Goal: Task Accomplishment & Management: Manage account settings

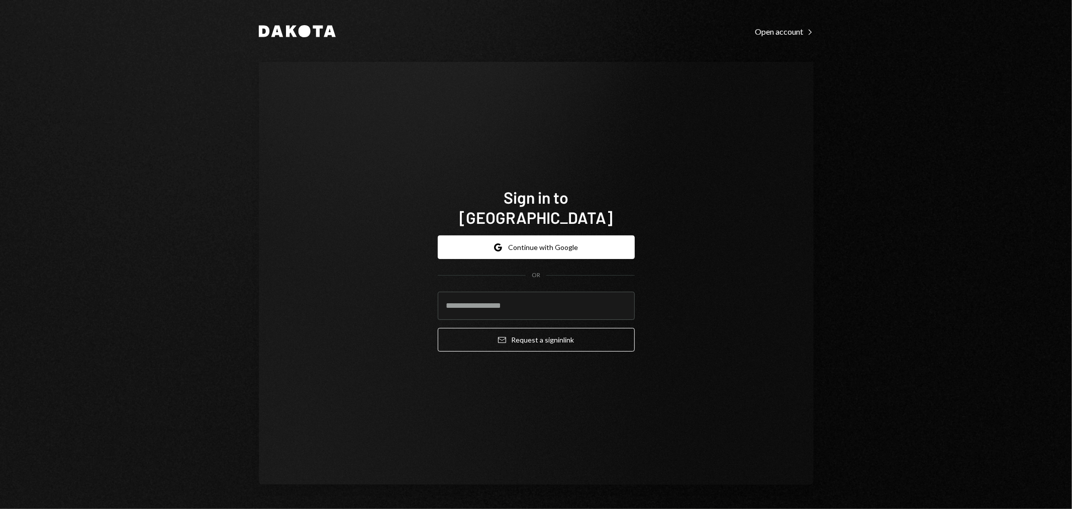
type input "**********"
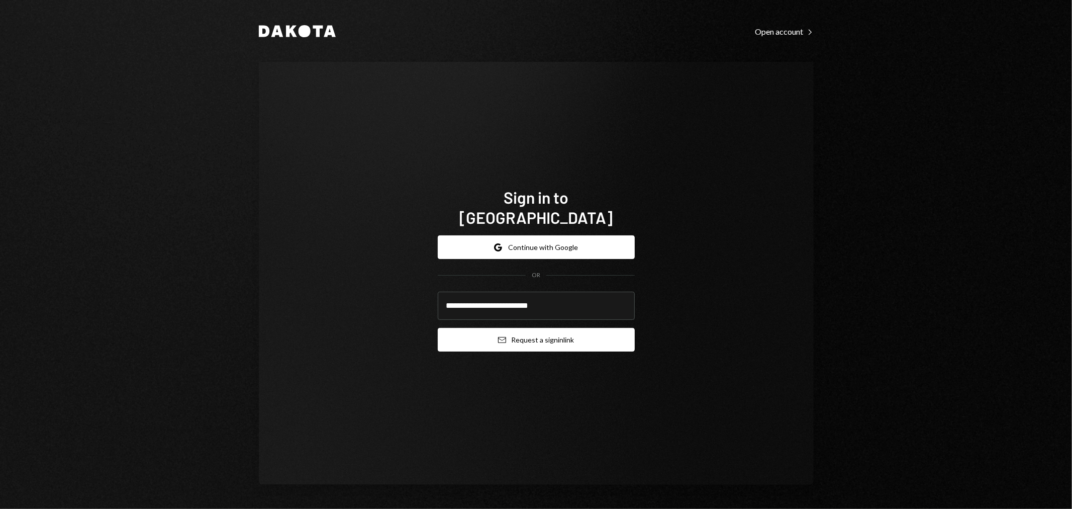
click at [523, 328] on button "Email Request a sign in link" at bounding box center [536, 340] width 197 height 24
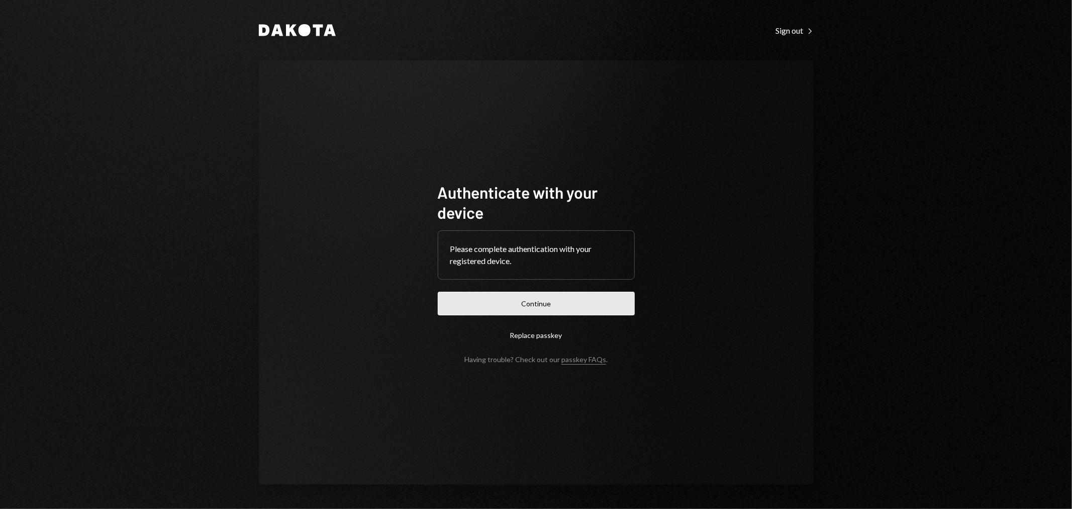
click at [522, 302] on button "Continue" at bounding box center [536, 304] width 197 height 24
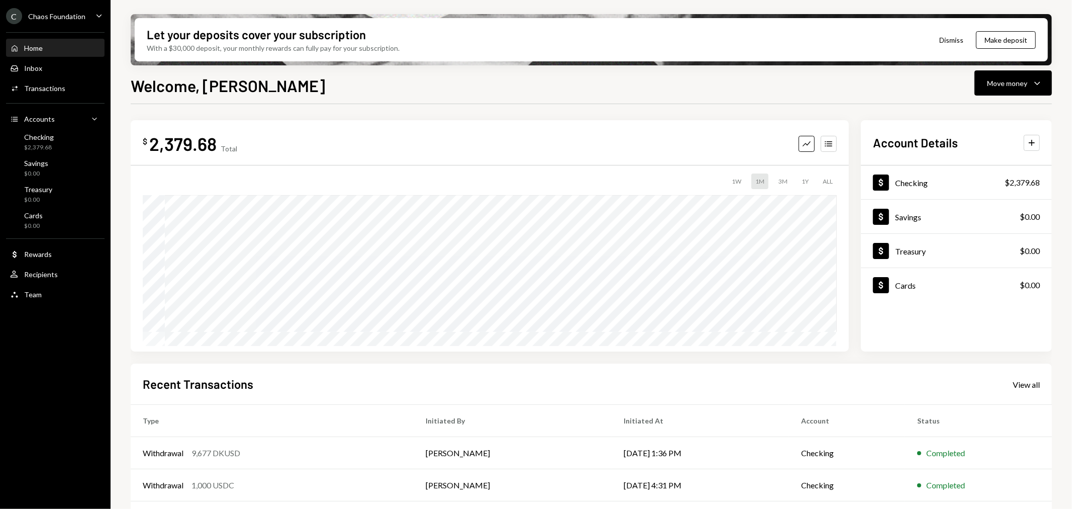
click at [39, 18] on div "Chaos Foundation" at bounding box center [56, 16] width 57 height 9
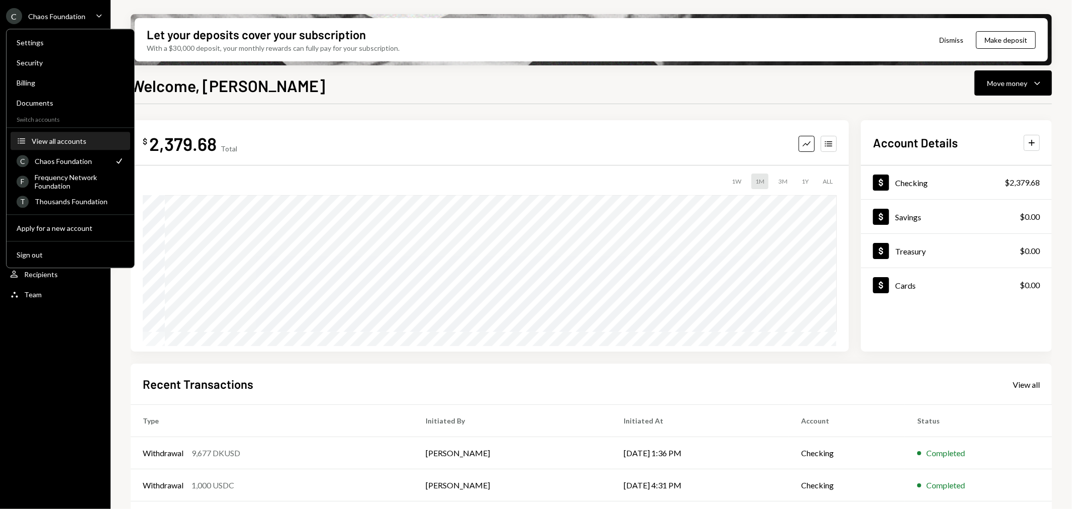
click at [71, 137] on div "View all accounts" at bounding box center [78, 141] width 92 height 9
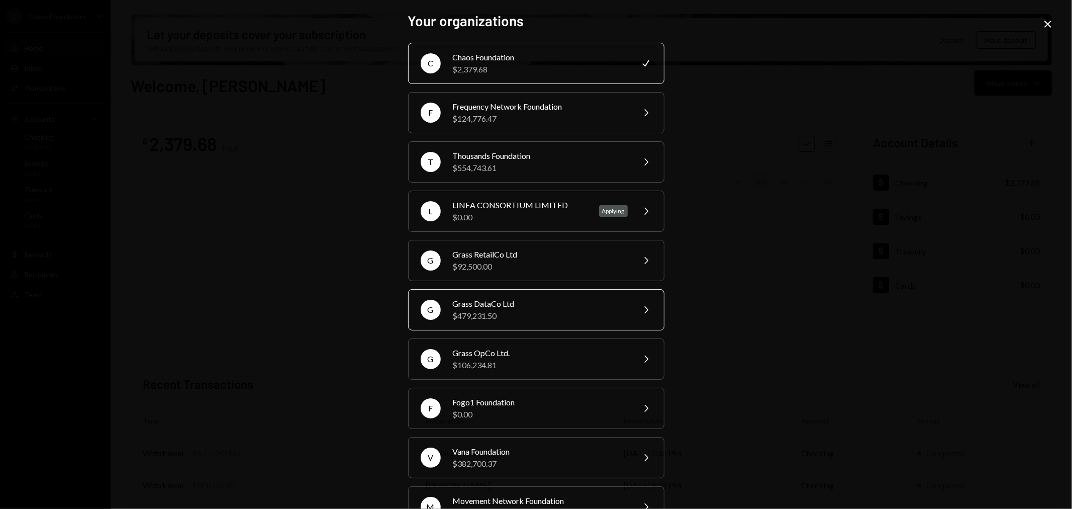
click at [519, 316] on div "$479,231.50" at bounding box center [540, 316] width 175 height 12
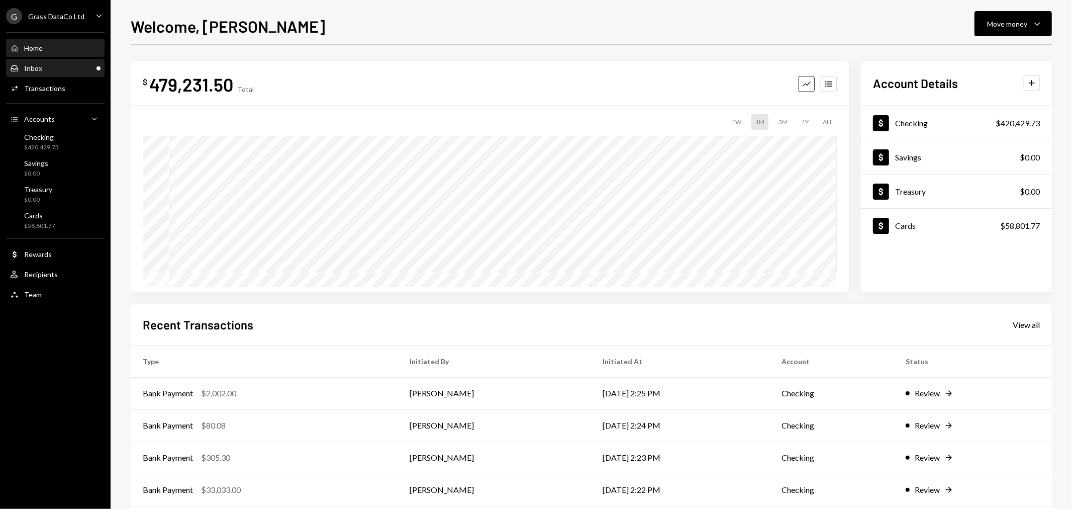
click at [74, 69] on div "Inbox Inbox" at bounding box center [55, 68] width 90 height 9
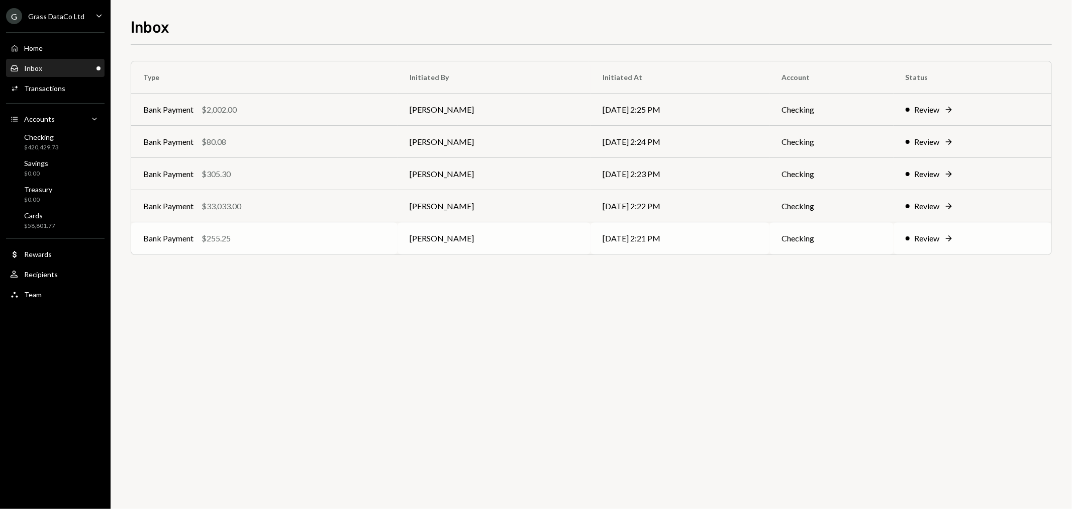
click at [324, 243] on div "Bank Payment $255.25" at bounding box center [264, 238] width 242 height 12
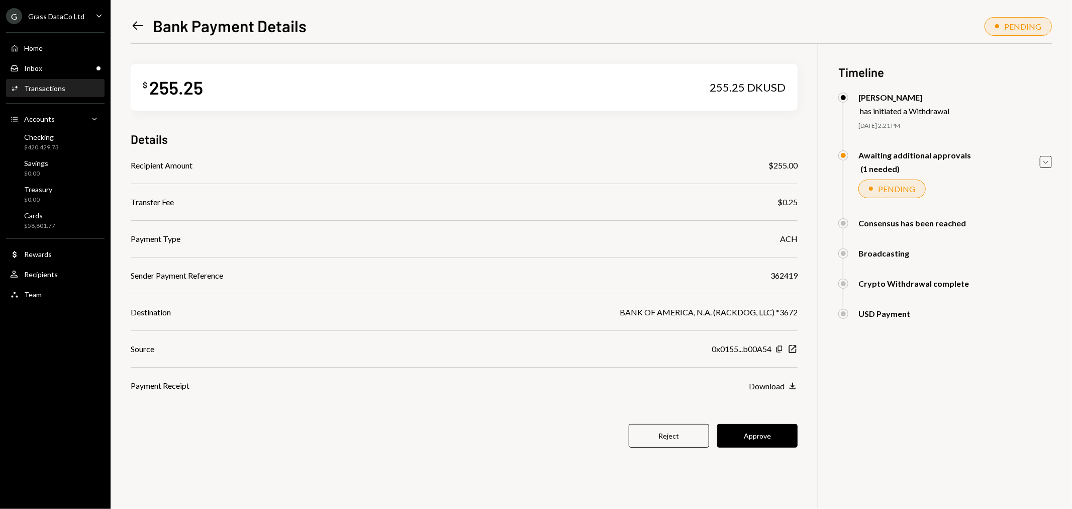
click at [134, 25] on icon "Left Arrow" at bounding box center [138, 26] width 14 height 14
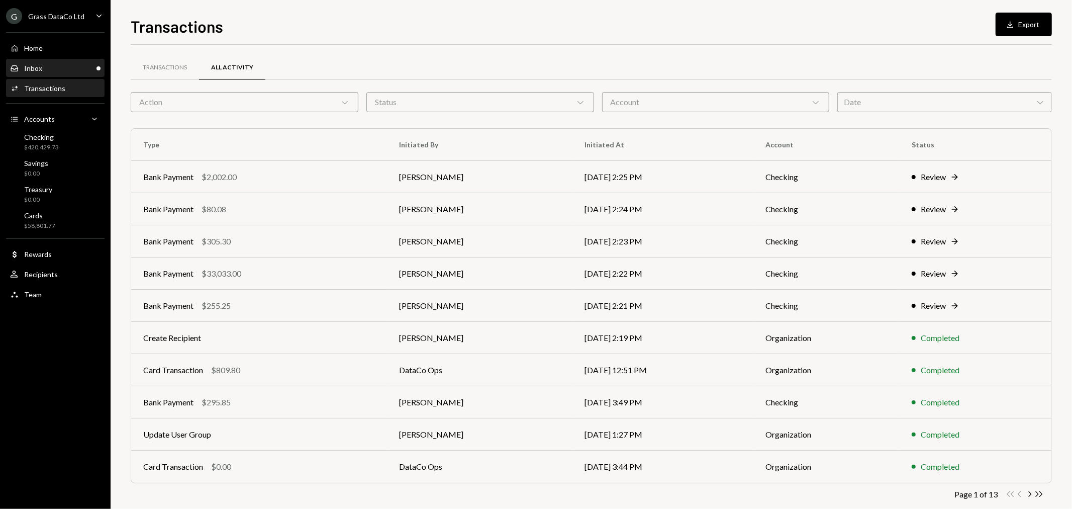
click at [44, 67] on div "Inbox Inbox" at bounding box center [55, 68] width 90 height 9
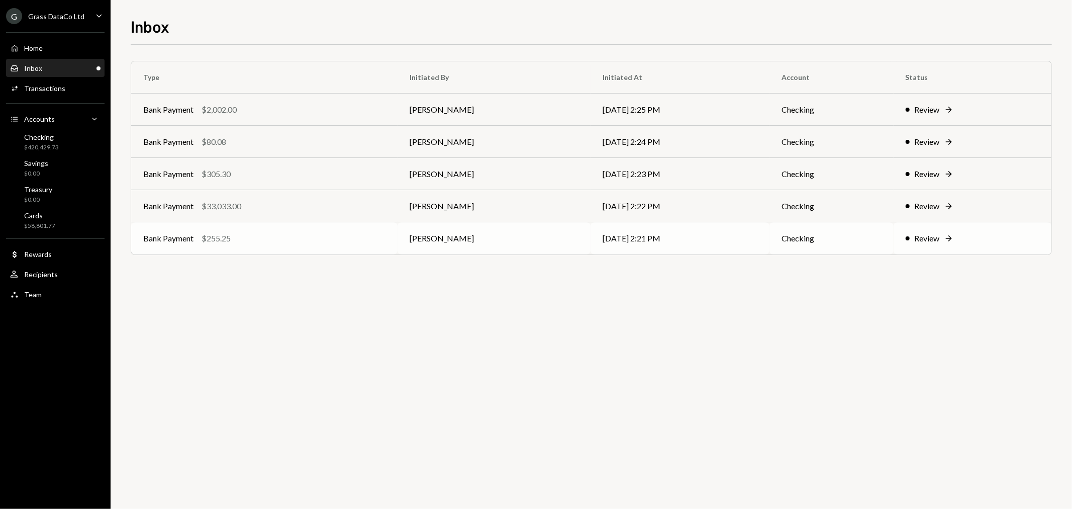
click at [259, 249] on td "Bank Payment $255.25" at bounding box center [264, 238] width 266 height 32
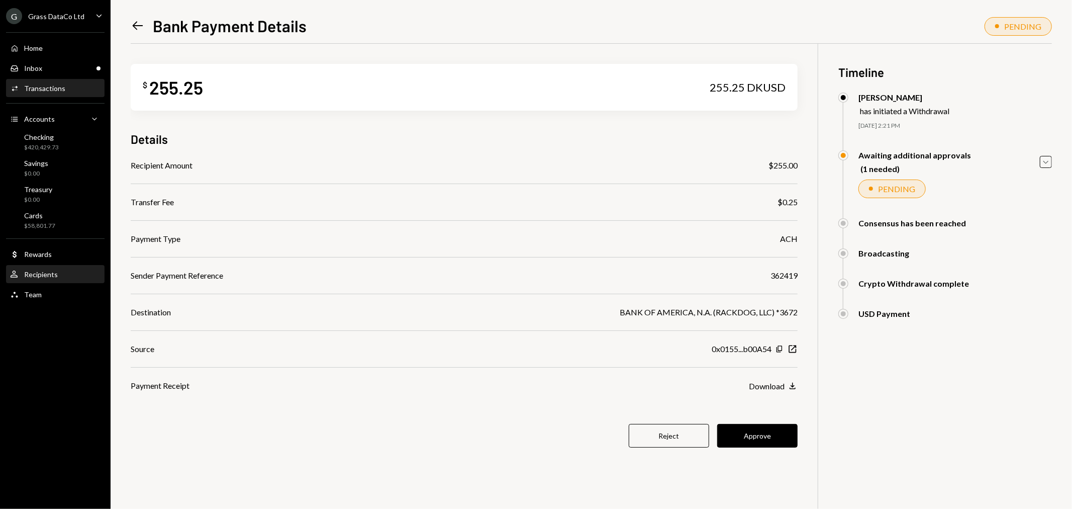
click at [53, 274] on div "Recipients" at bounding box center [41, 274] width 34 height 9
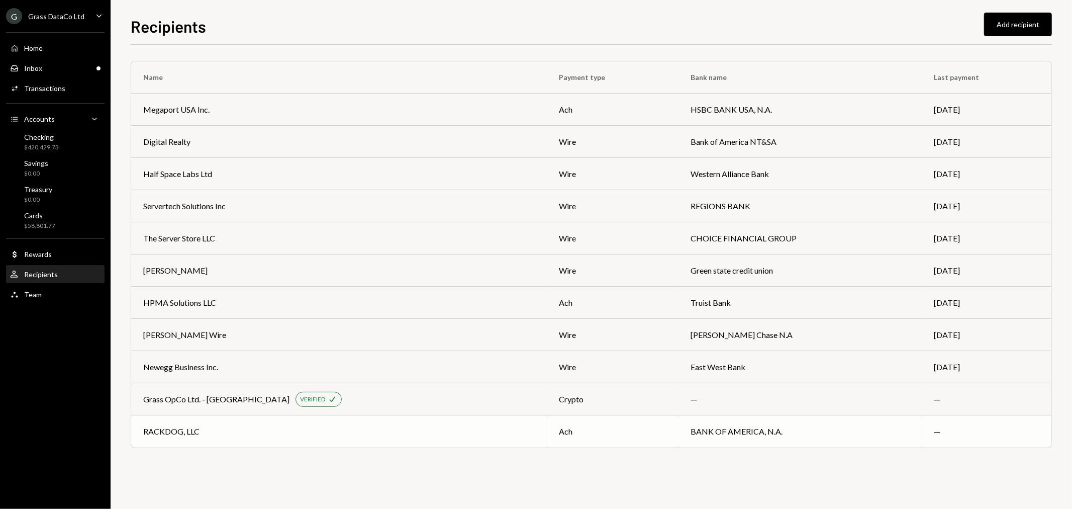
click at [340, 433] on div "RACKDOG, LLC" at bounding box center [339, 431] width 392 height 12
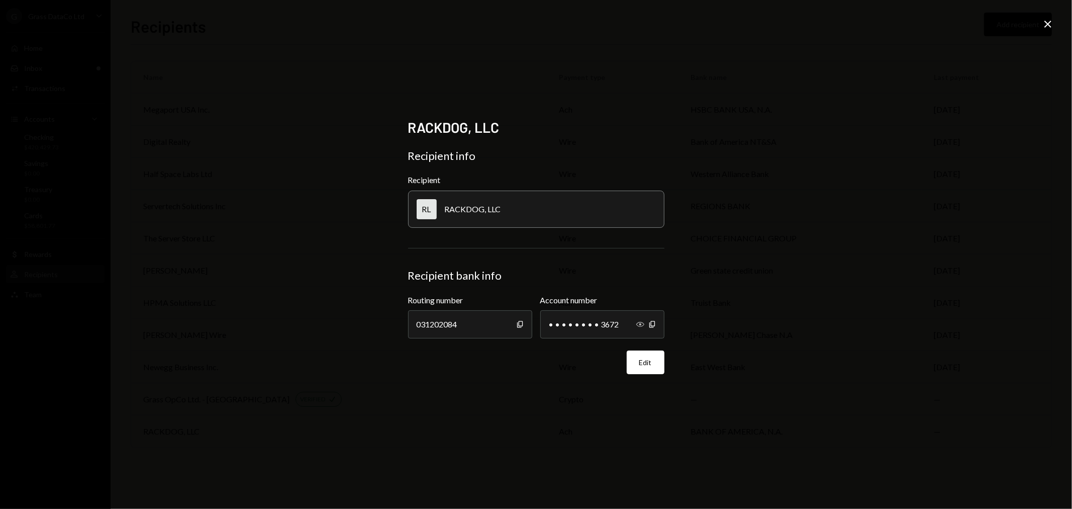
click at [640, 325] on icon "button" at bounding box center [640, 324] width 8 height 5
click at [1044, 23] on icon "Close" at bounding box center [1048, 24] width 12 height 12
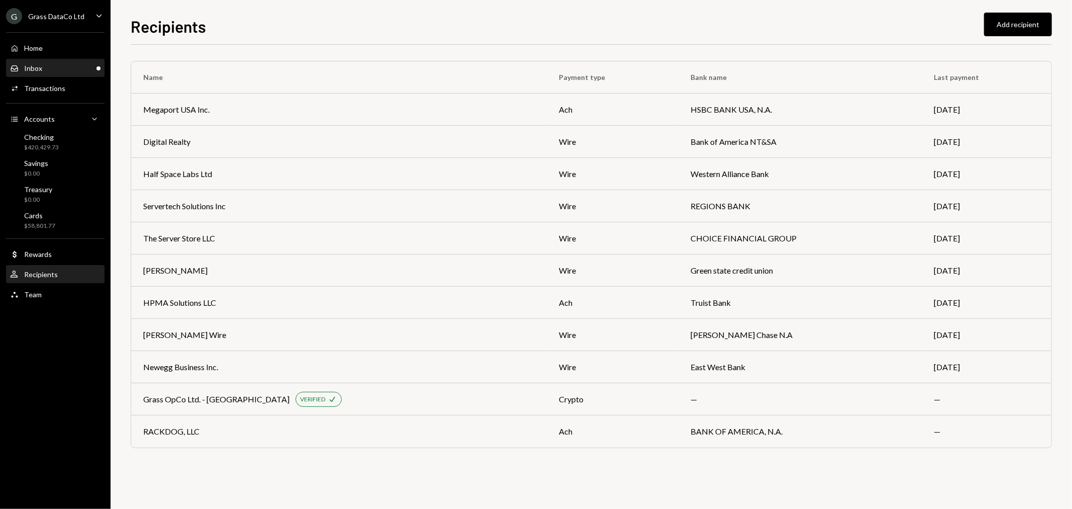
click at [82, 65] on div "Inbox Inbox" at bounding box center [55, 68] width 90 height 9
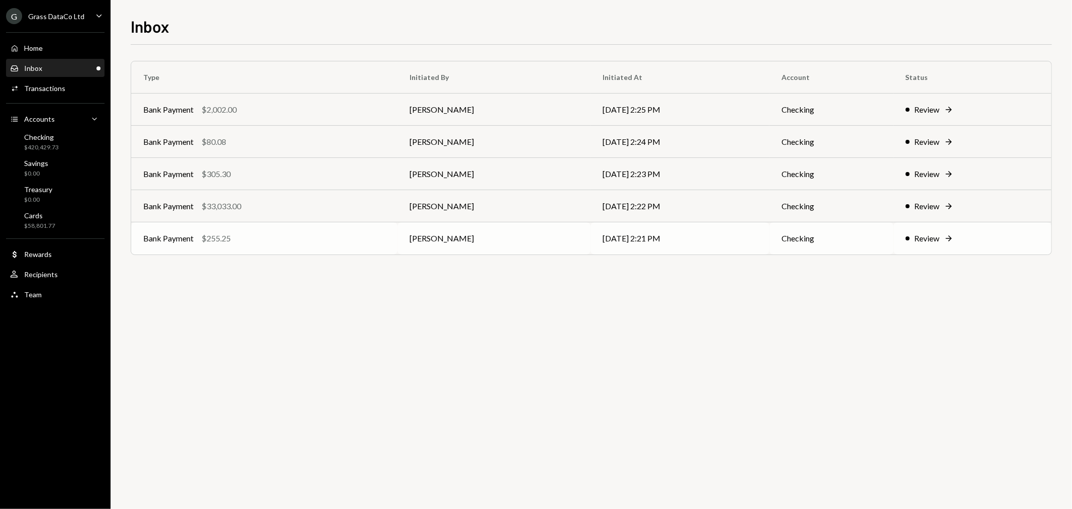
click at [269, 240] on div "Bank Payment $255.25" at bounding box center [264, 238] width 242 height 12
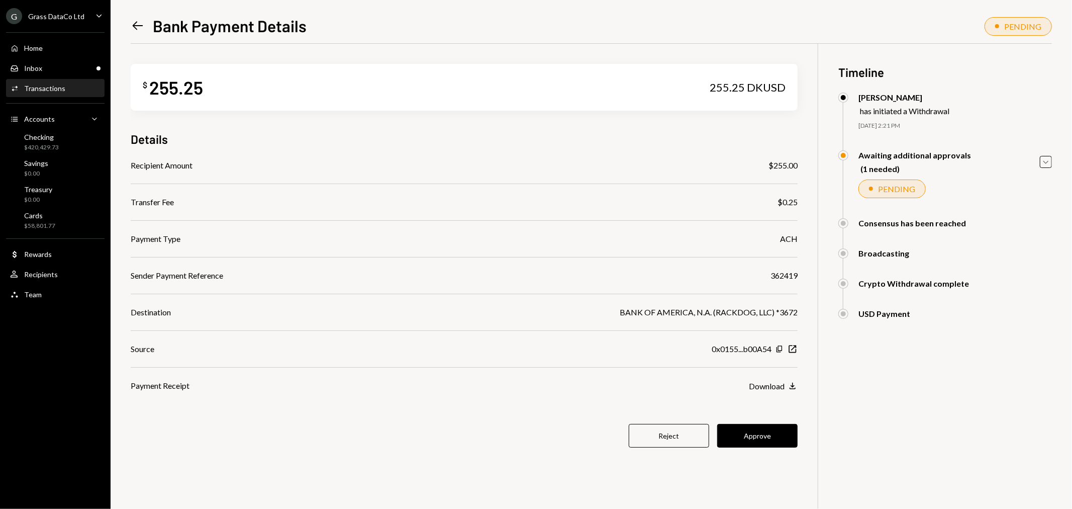
click at [729, 448] on div "$ 255.25 255.25 DKUSD Details Recipient Amount $255.00 Transfer Fee $0.25 Payme…" at bounding box center [464, 262] width 667 height 436
click at [739, 431] on button "Approve" at bounding box center [757, 436] width 80 height 24
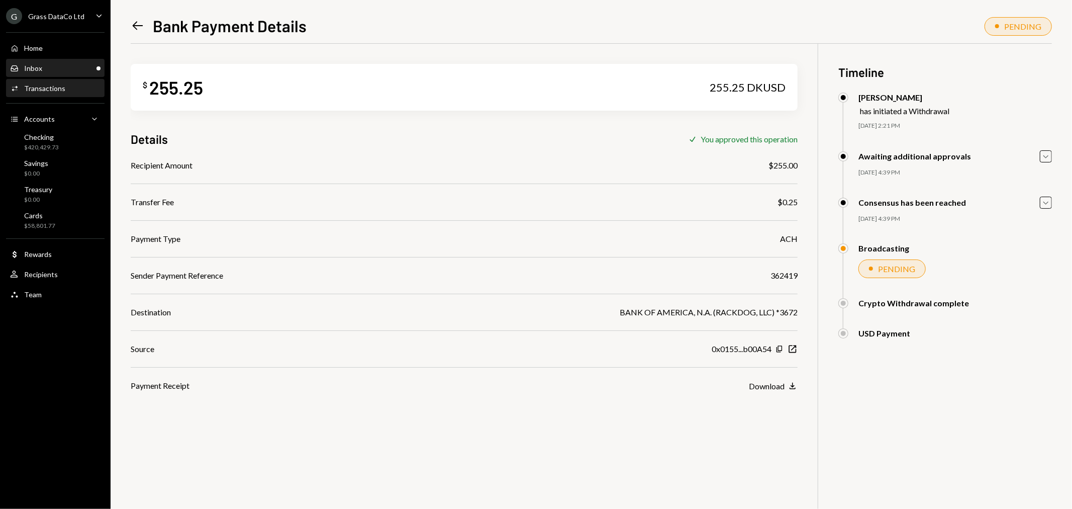
click at [83, 64] on div "Inbox Inbox" at bounding box center [55, 68] width 90 height 9
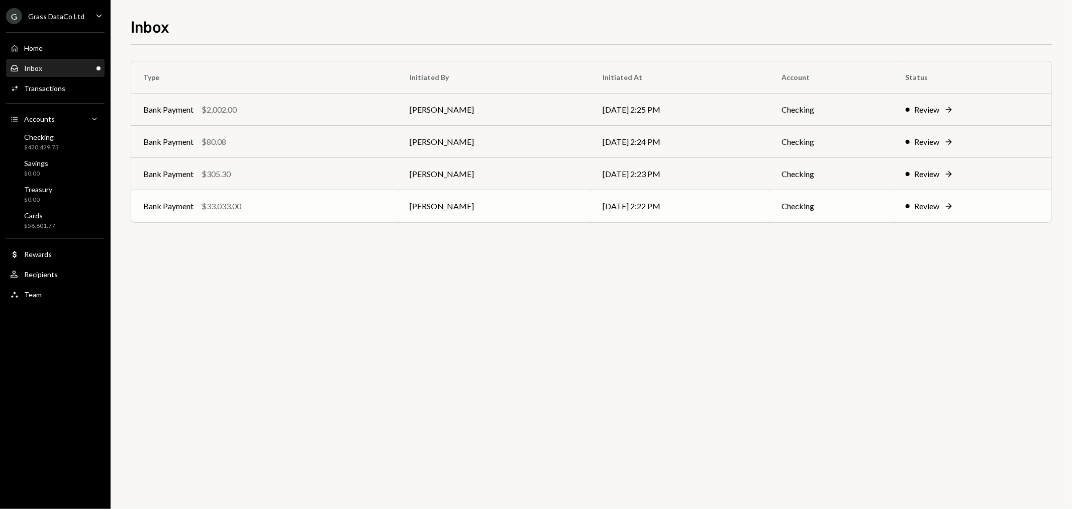
click at [318, 215] on td "Bank Payment $33,033.00" at bounding box center [264, 206] width 266 height 32
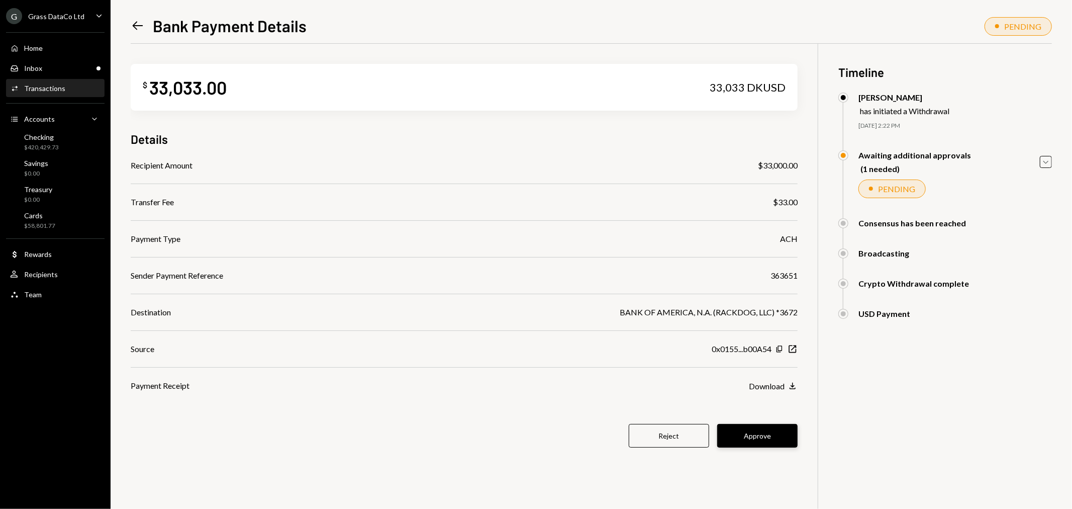
click at [752, 435] on button "Approve" at bounding box center [757, 436] width 80 height 24
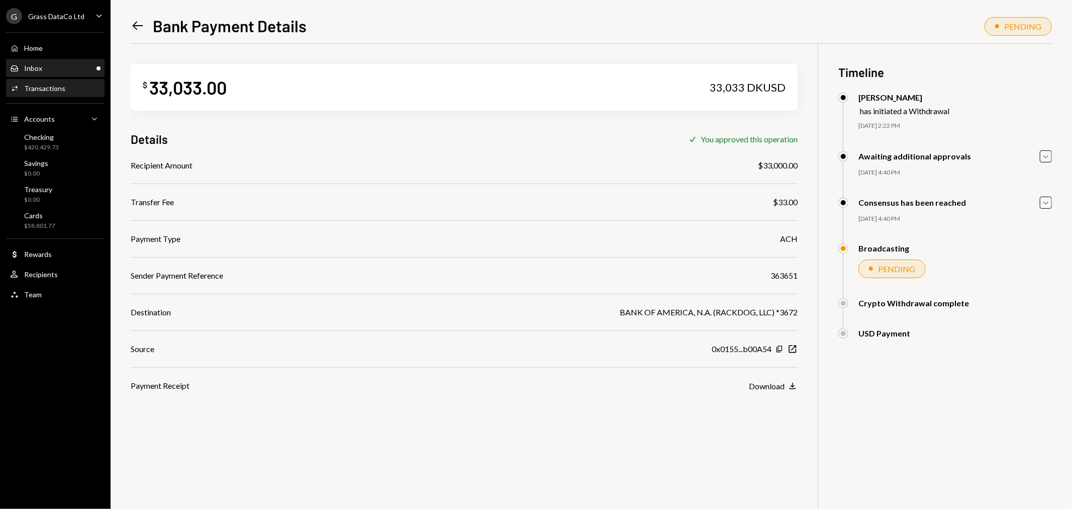
click at [59, 66] on div "Inbox Inbox" at bounding box center [55, 68] width 90 height 9
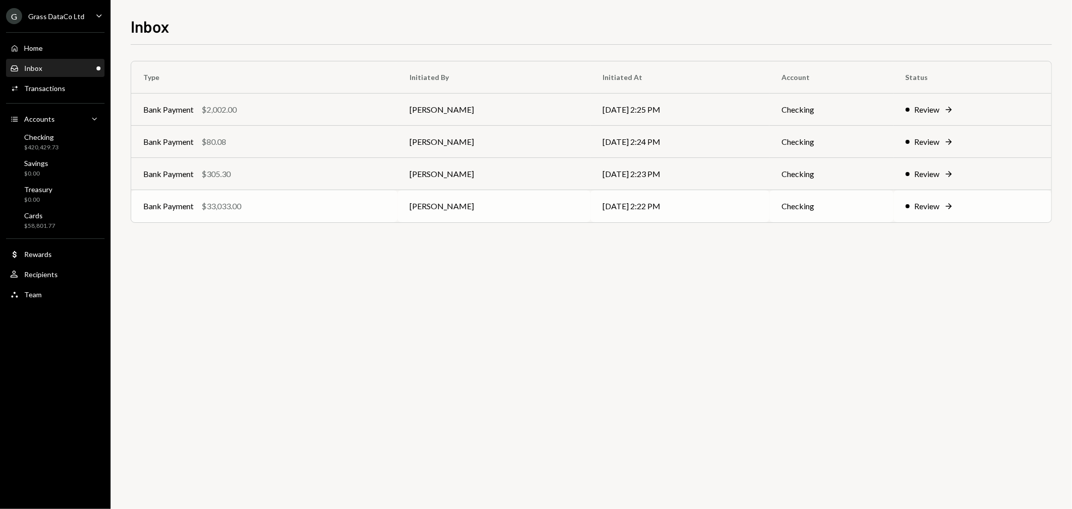
click at [591, 217] on td "[DATE] 2:22 PM" at bounding box center [680, 206] width 179 height 32
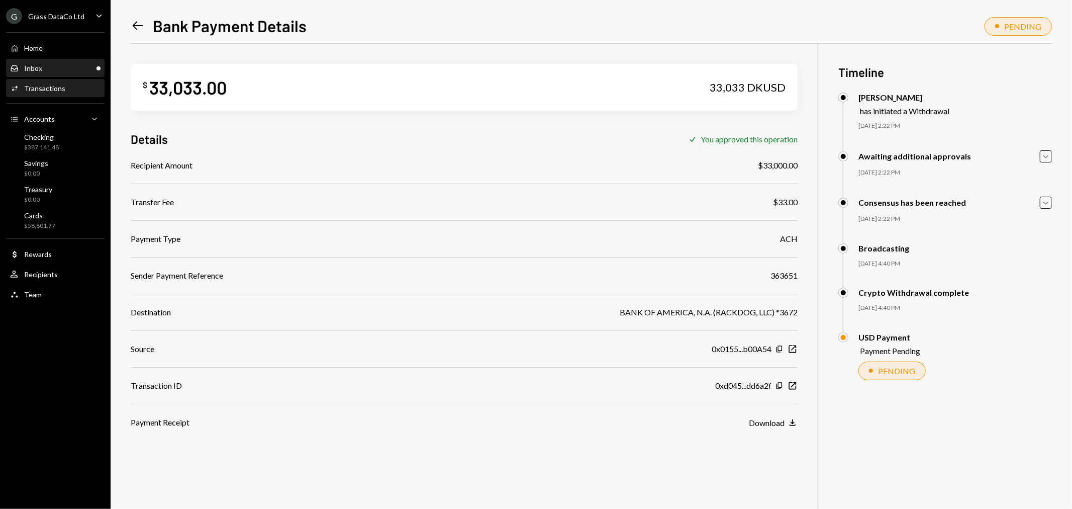
click at [86, 72] on div "Inbox Inbox" at bounding box center [55, 68] width 90 height 9
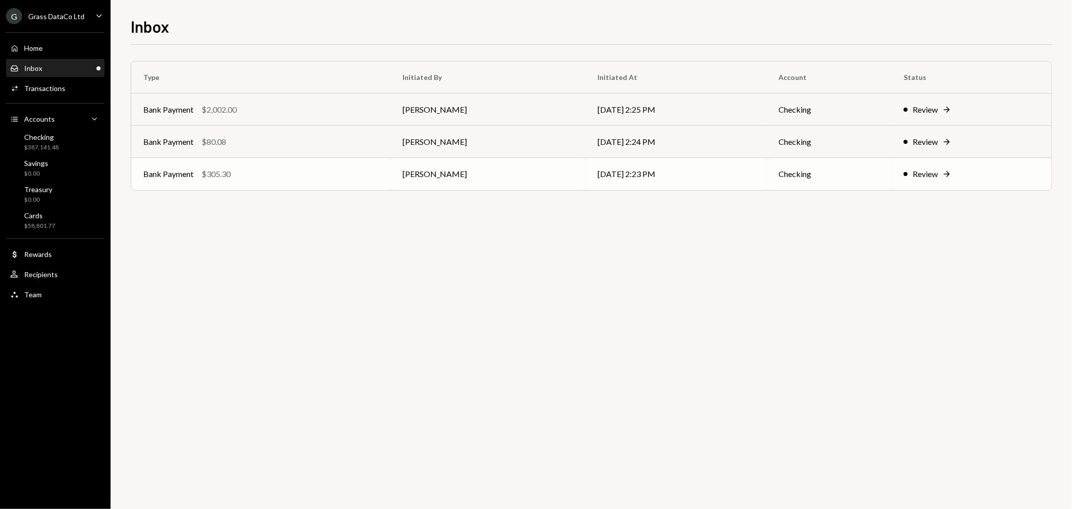
click at [303, 178] on div "Bank Payment $305.30" at bounding box center [260, 174] width 235 height 12
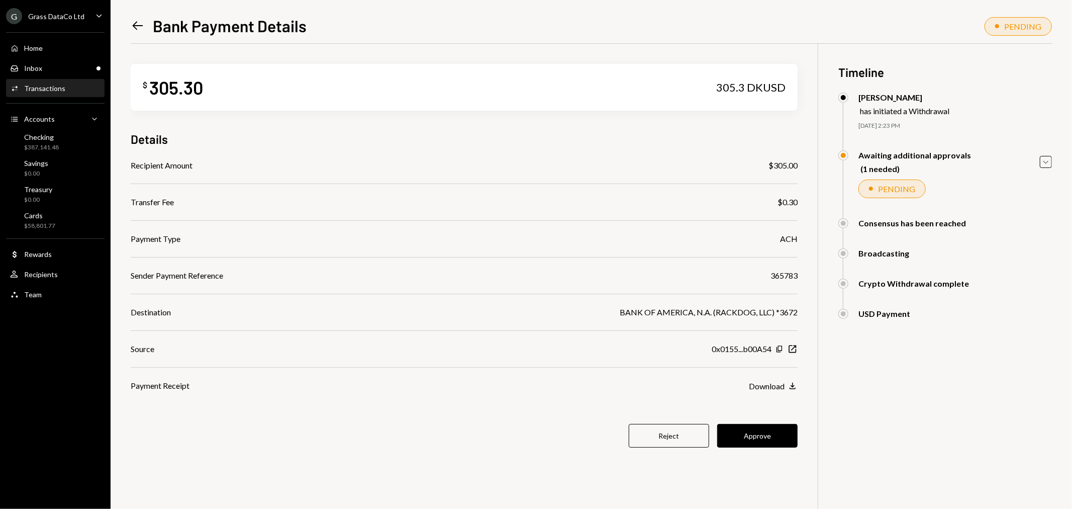
drag, startPoint x: 783, startPoint y: 430, endPoint x: 776, endPoint y: 428, distance: 7.3
click at [783, 430] on button "Approve" at bounding box center [757, 436] width 80 height 24
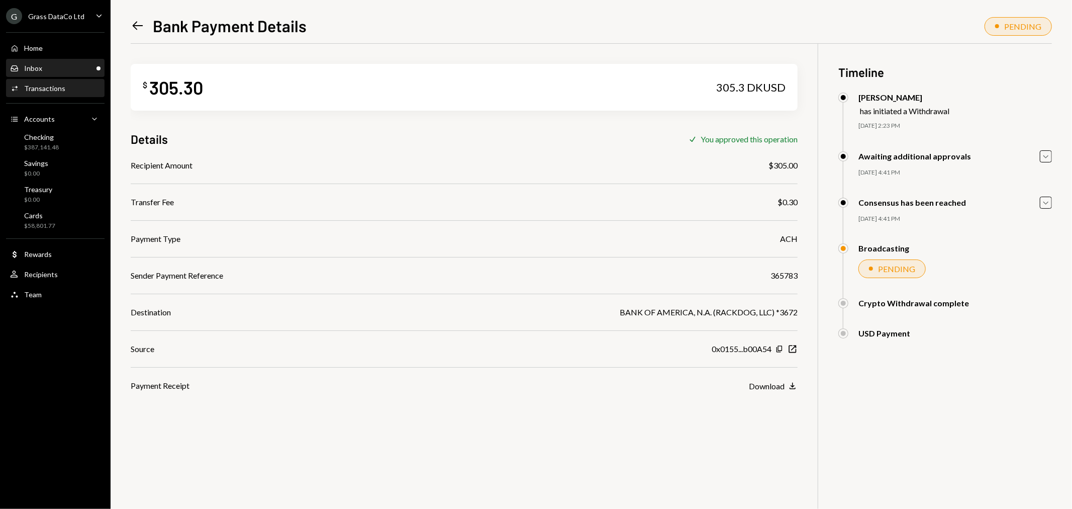
click at [56, 67] on div "Inbox Inbox" at bounding box center [55, 68] width 90 height 9
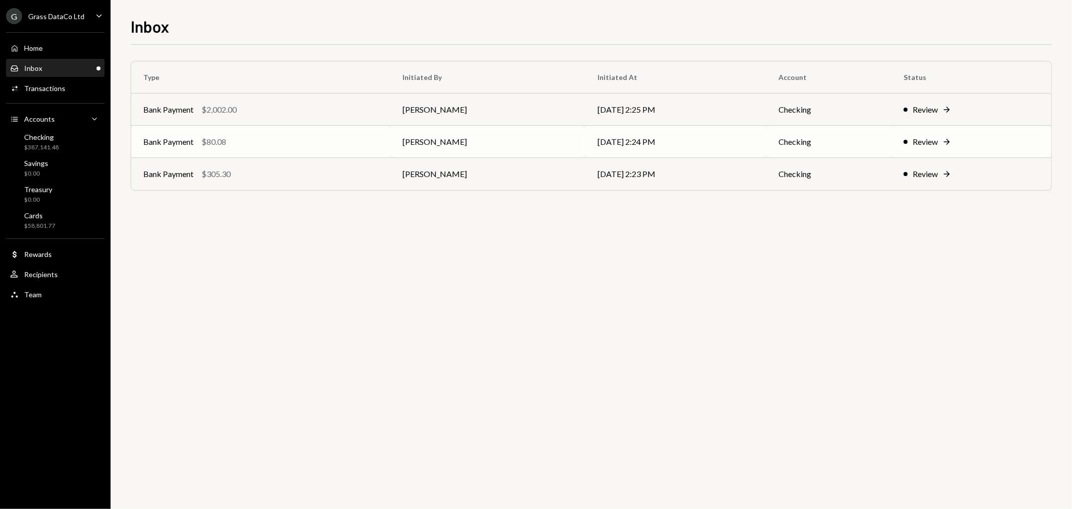
click at [257, 142] on div "Bank Payment $80.08" at bounding box center [260, 142] width 235 height 12
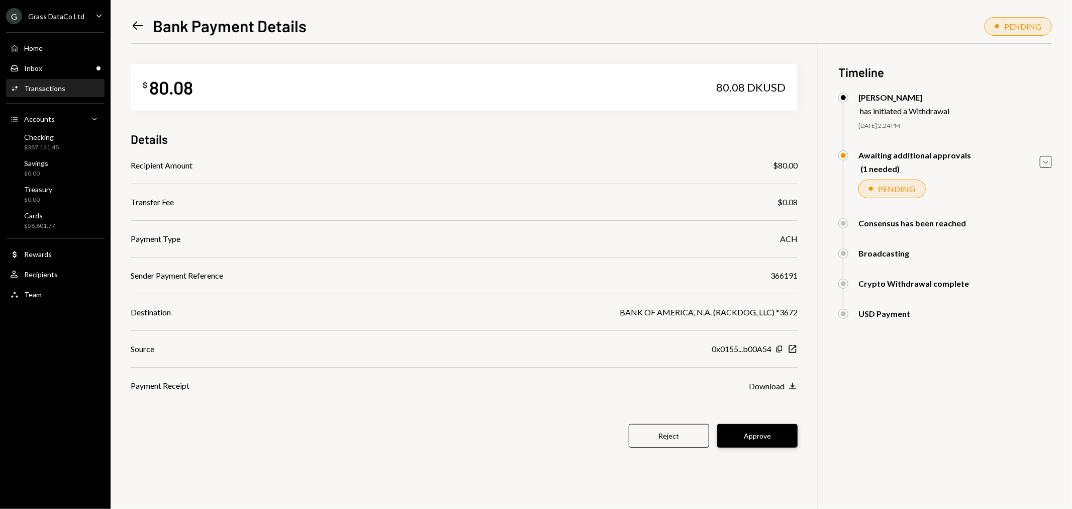
click at [761, 444] on button "Approve" at bounding box center [757, 436] width 80 height 24
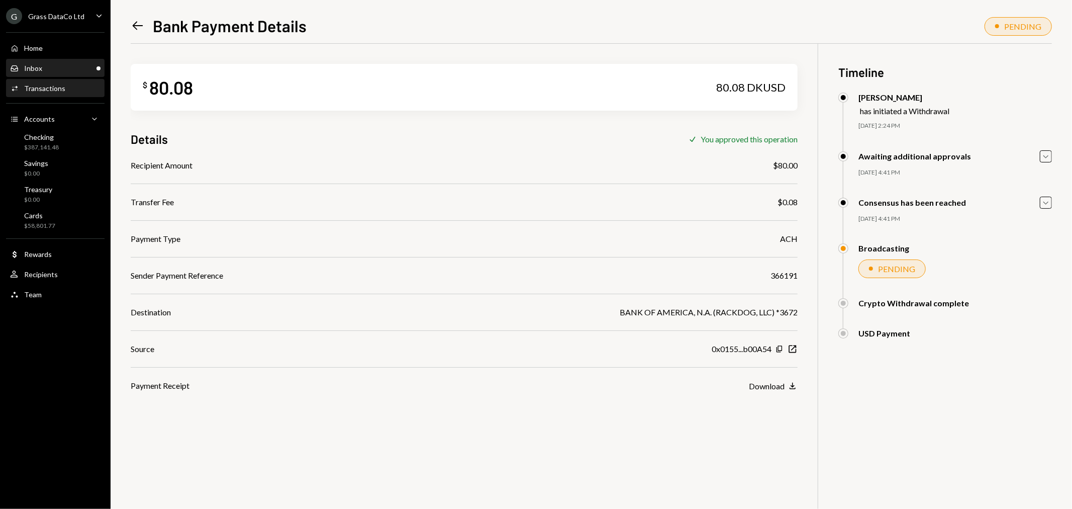
click at [41, 62] on div "Inbox Inbox" at bounding box center [55, 68] width 90 height 17
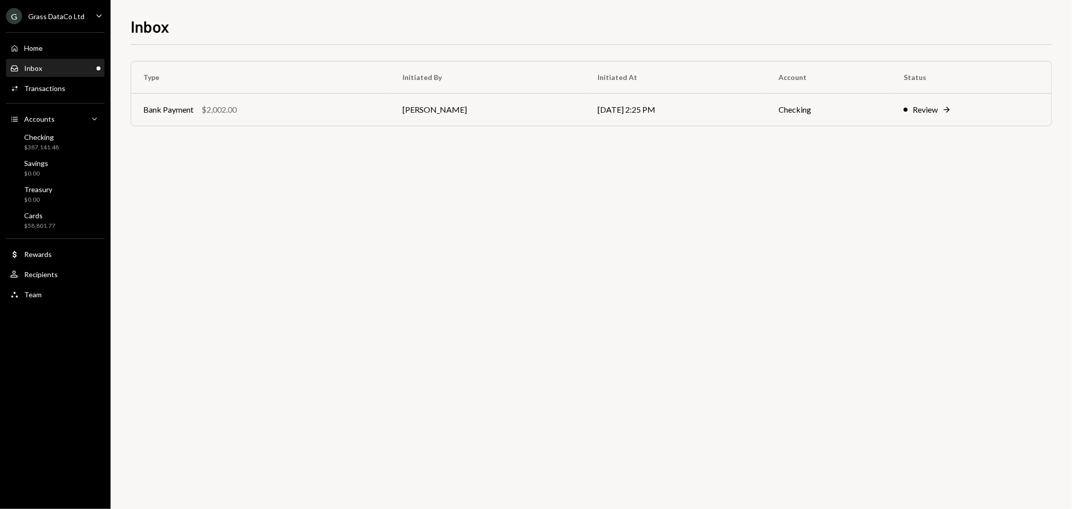
drag, startPoint x: 286, startPoint y: 109, endPoint x: 388, endPoint y: 94, distance: 102.1
click at [286, 109] on div "Bank Payment $2,002.00" at bounding box center [260, 110] width 235 height 12
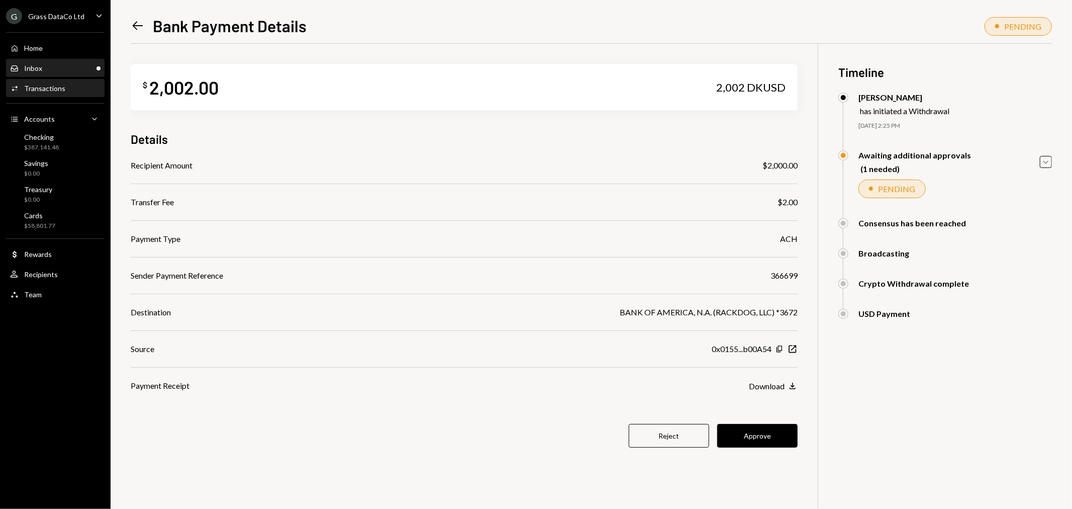
click at [54, 67] on div "Inbox Inbox" at bounding box center [55, 68] width 90 height 9
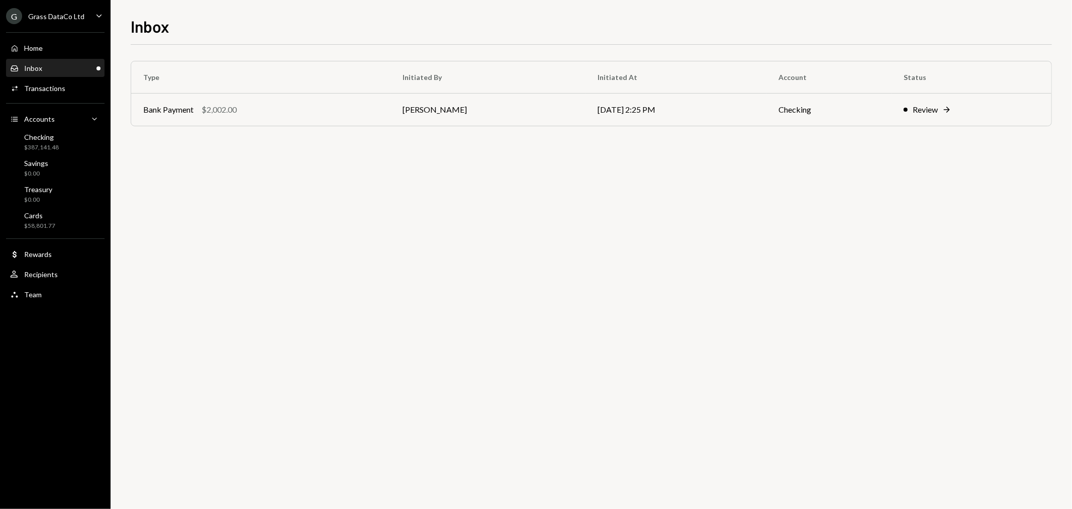
click at [449, 259] on div "Type Initiated By Initiated At Account Status Bank Payment $2,002.00 Bret Shill…" at bounding box center [591, 277] width 921 height 464
click at [87, 11] on div "G Grass DataCo Ltd Caret Down" at bounding box center [55, 16] width 111 height 16
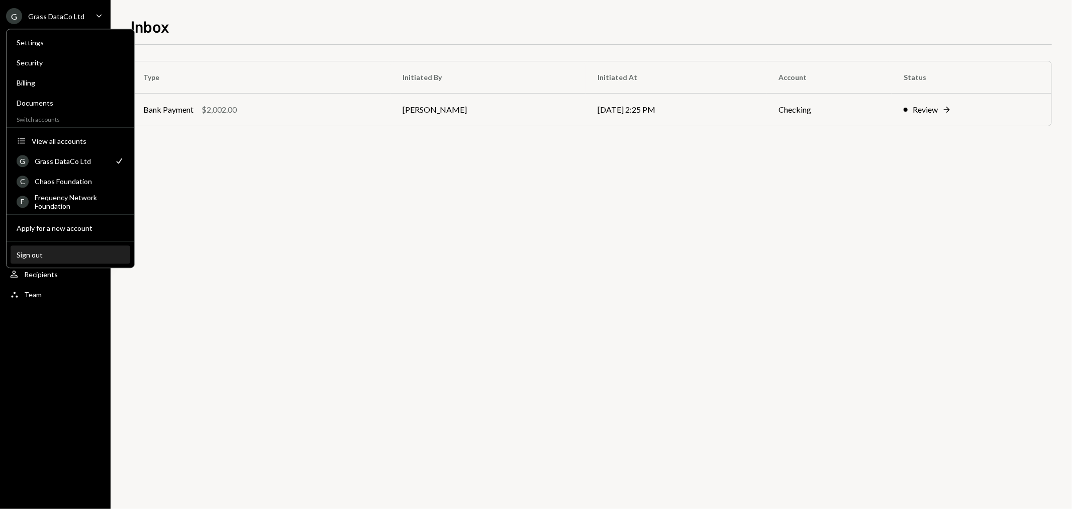
click at [78, 255] on div "Sign out" at bounding box center [71, 254] width 108 height 9
